Goal: Information Seeking & Learning: Learn about a topic

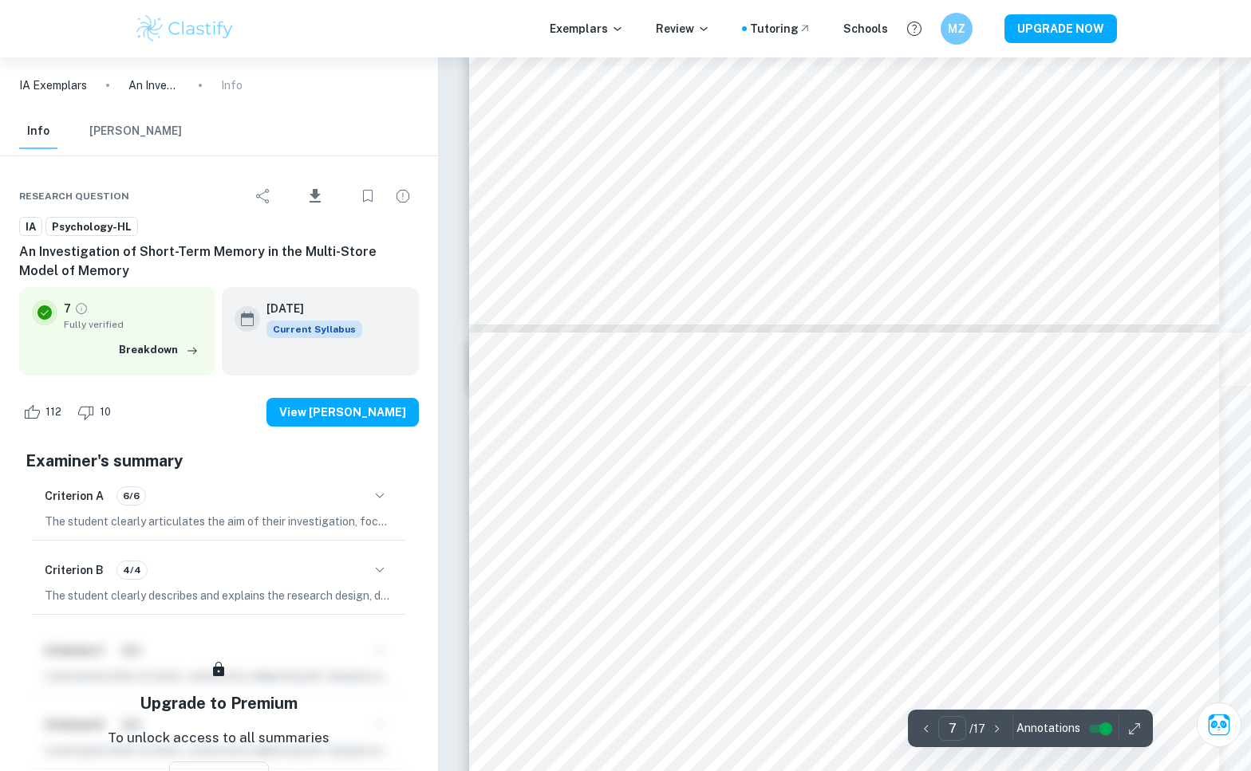
scroll to position [6655, 0]
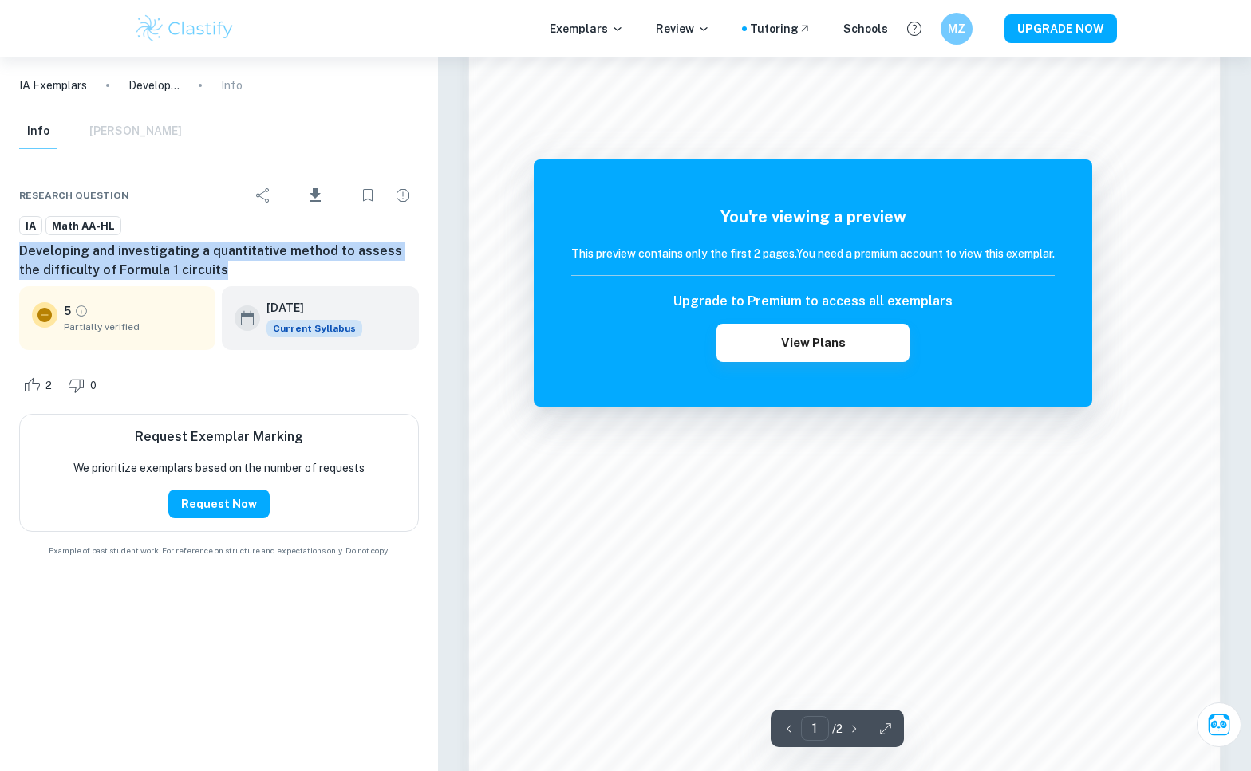
scroll to position [1204, 0]
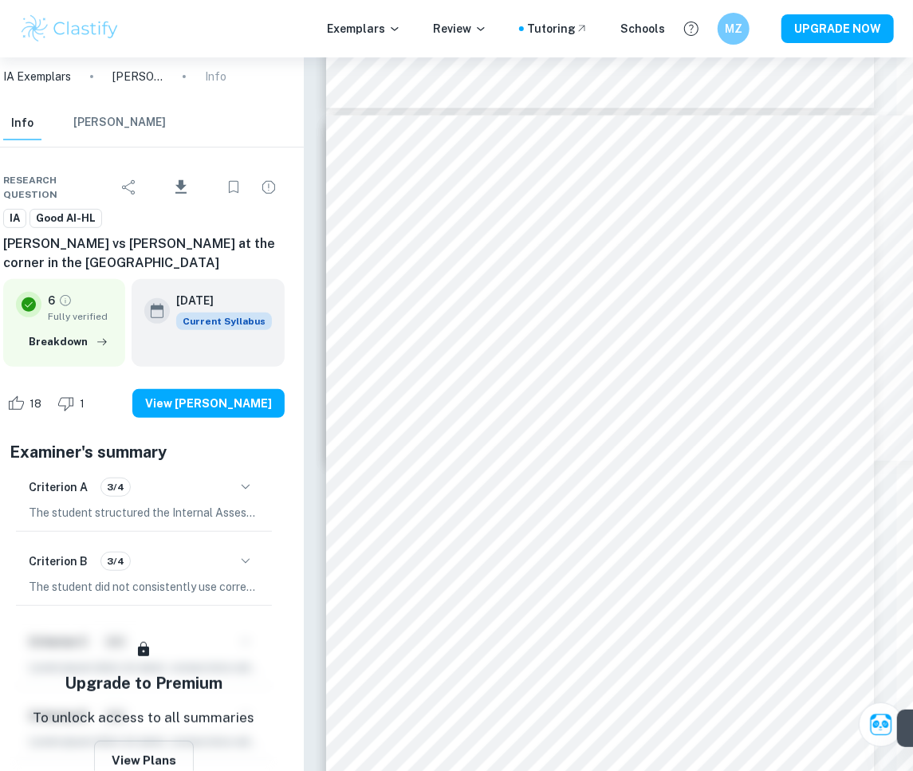
scroll to position [5684, 16]
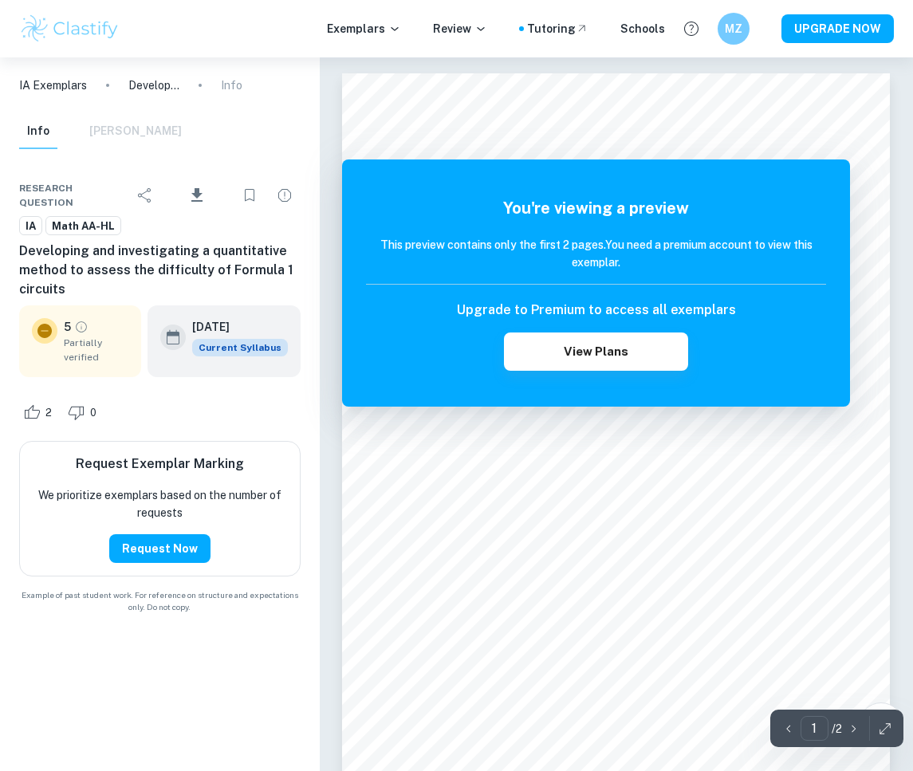
scroll to position [57, 0]
